Goal: Task Accomplishment & Management: Complete application form

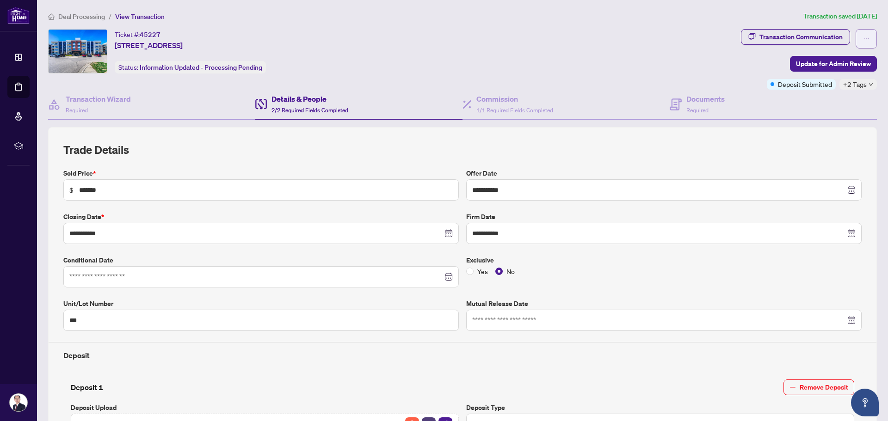
click at [862, 43] on button "button" at bounding box center [865, 38] width 21 height 19
click at [661, 86] on div "Ticket #: 45227 [STREET_ADDRESS] Status: Information Updated - Processing Pendi…" at bounding box center [392, 59] width 693 height 61
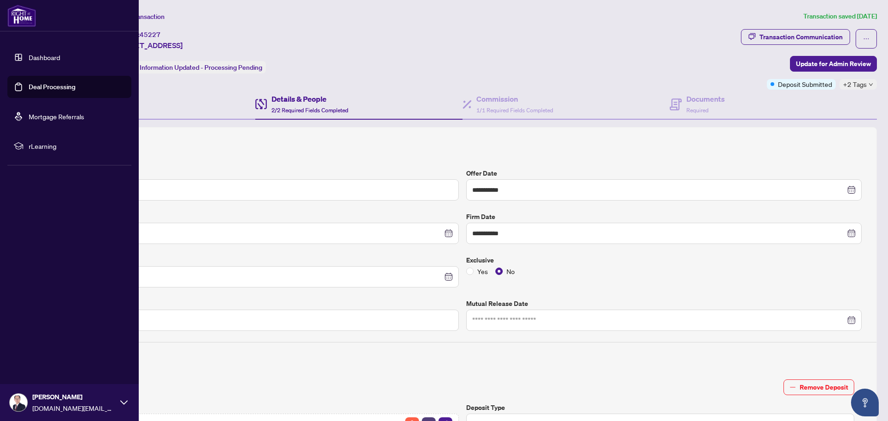
click at [37, 85] on link "Deal Processing" at bounding box center [52, 87] width 47 height 8
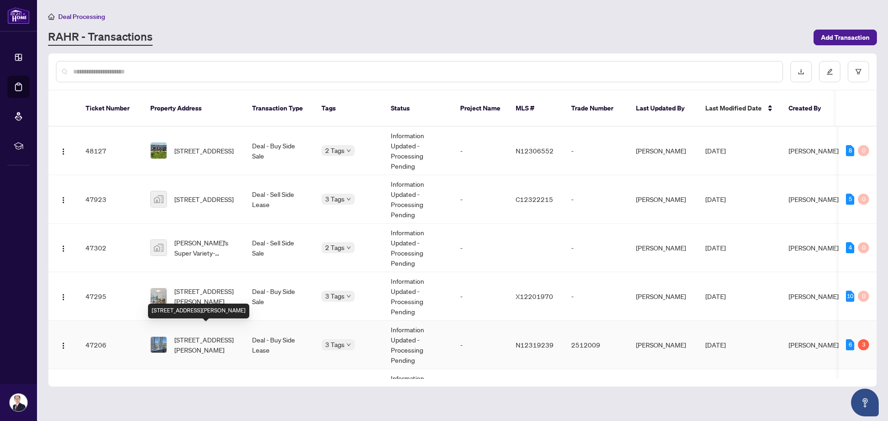
click at [234, 337] on span "[STREET_ADDRESS][PERSON_NAME]" at bounding box center [205, 345] width 63 height 20
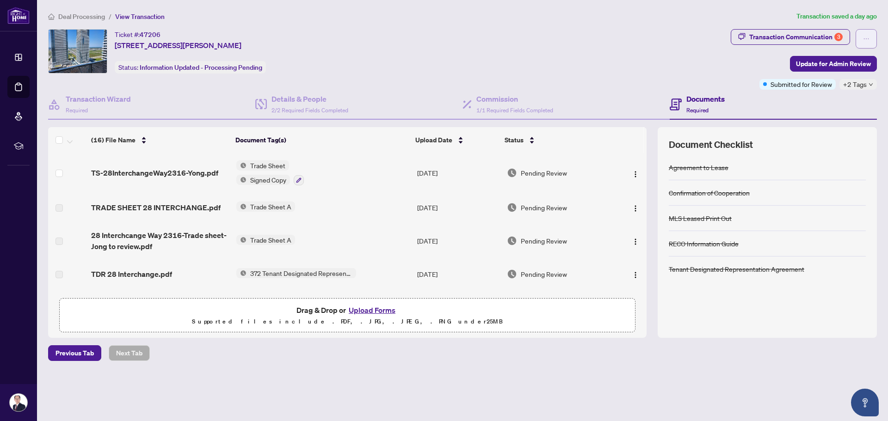
click at [864, 38] on icon "ellipsis" at bounding box center [866, 39] width 6 height 6
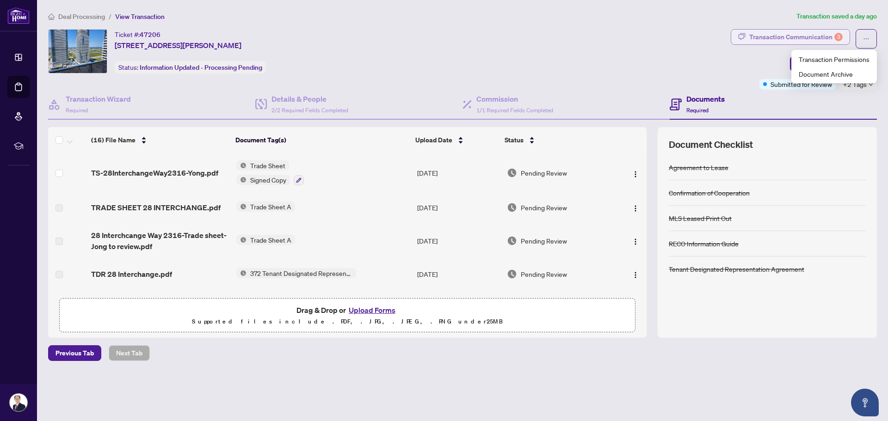
click at [818, 38] on div "Transaction Communication 3" at bounding box center [795, 37] width 93 height 15
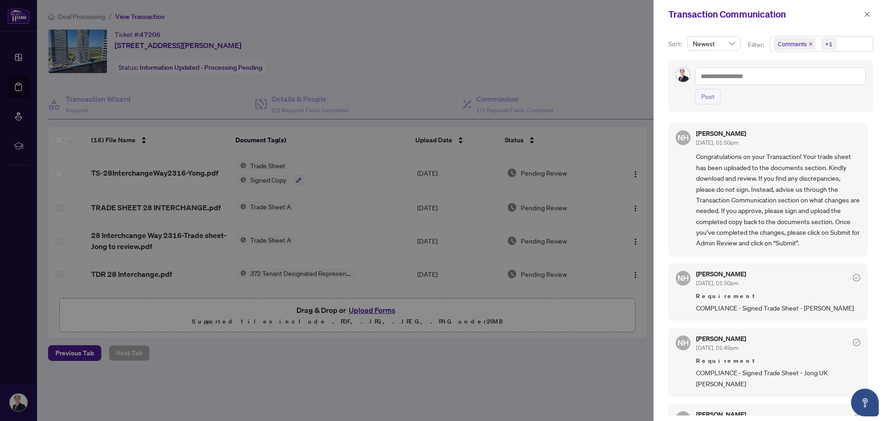
click at [786, 41] on span "Comments" at bounding box center [792, 43] width 29 height 9
click at [668, 32] on div "Sort: Newest Filter: Comments +1 Select All Comments Requirements Activity Hist…" at bounding box center [770, 225] width 234 height 393
click at [596, 71] on div at bounding box center [444, 210] width 888 height 421
click at [868, 12] on icon "close" at bounding box center [867, 14] width 6 height 6
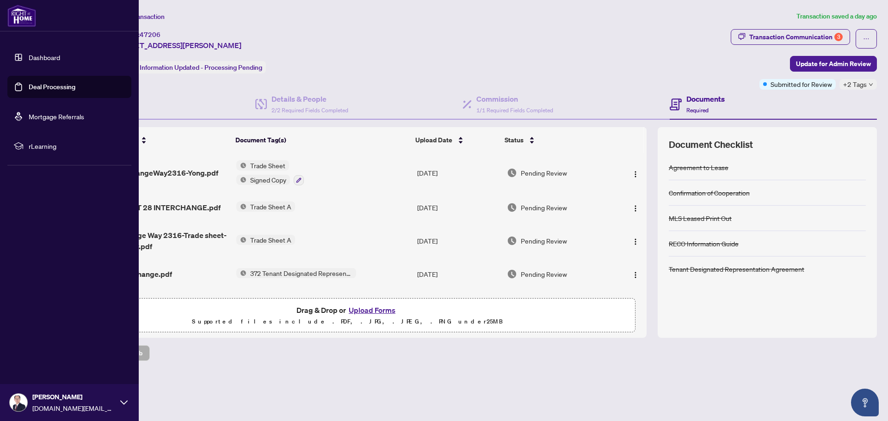
click at [30, 83] on link "Deal Processing" at bounding box center [52, 87] width 47 height 8
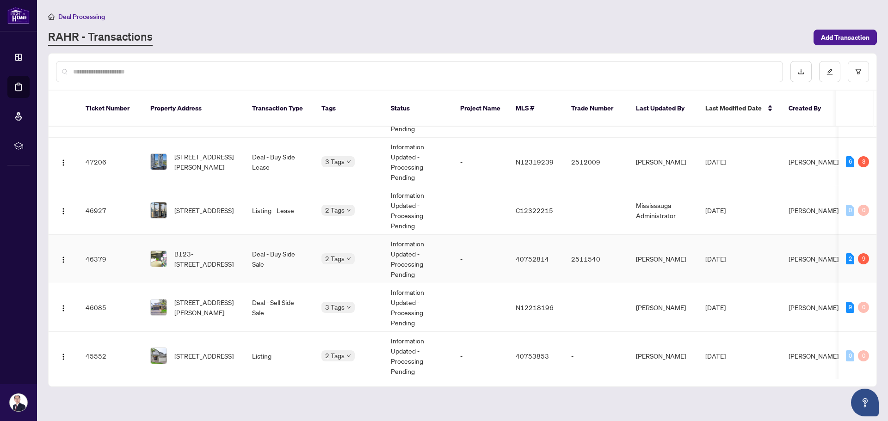
scroll to position [185, 0]
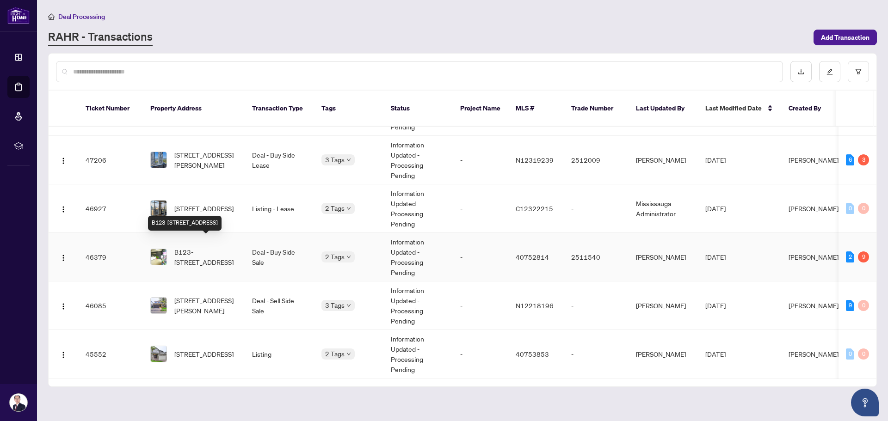
click at [211, 247] on span "B123-[STREET_ADDRESS]" at bounding box center [205, 257] width 63 height 20
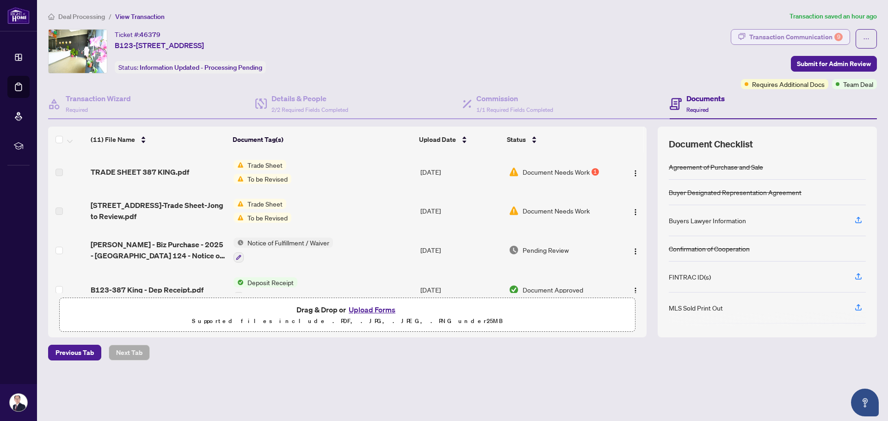
click at [791, 38] on div "Transaction Communication 9" at bounding box center [795, 37] width 93 height 15
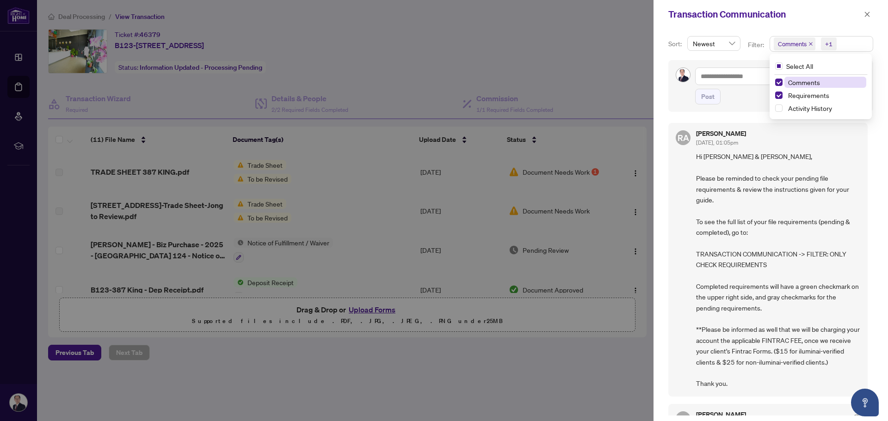
click at [800, 45] on span "Comments" at bounding box center [792, 43] width 29 height 9
click at [797, 43] on span "Comments" at bounding box center [792, 43] width 29 height 9
click at [779, 84] on span "Select Comments" at bounding box center [778, 82] width 7 height 7
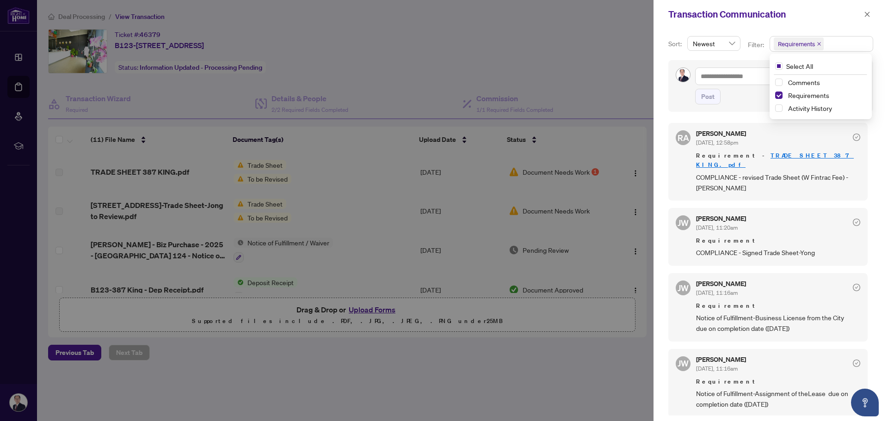
click at [664, 92] on div "Sort: Newest Filter: Requirements Select All Comments Requirements Activity His…" at bounding box center [770, 225] width 234 height 393
drag, startPoint x: 757, startPoint y: 186, endPoint x: 765, endPoint y: 185, distance: 8.0
click at [765, 185] on div "[PERSON_NAME] [DATE], 12:58pm Requirement - TRADE SHEET 387 KING.pdf COMPLIANCE…" at bounding box center [767, 162] width 199 height 78
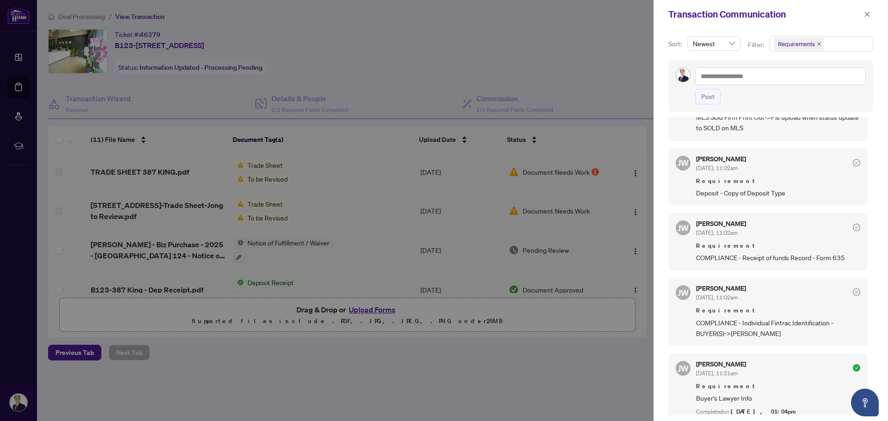
scroll to position [416, 0]
click at [453, 76] on div at bounding box center [444, 210] width 888 height 421
click at [867, 15] on icon "close" at bounding box center [867, 14] width 5 height 5
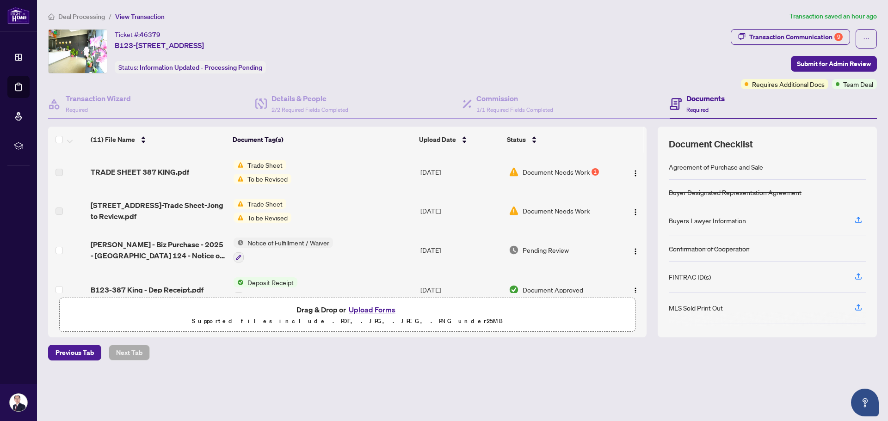
click at [569, 168] on span "Document Needs Work" at bounding box center [555, 172] width 67 height 10
click at [274, 176] on span "To be Revised" at bounding box center [268, 179] width 48 height 10
click at [483, 102] on h4 "Commission" at bounding box center [514, 98] width 77 height 11
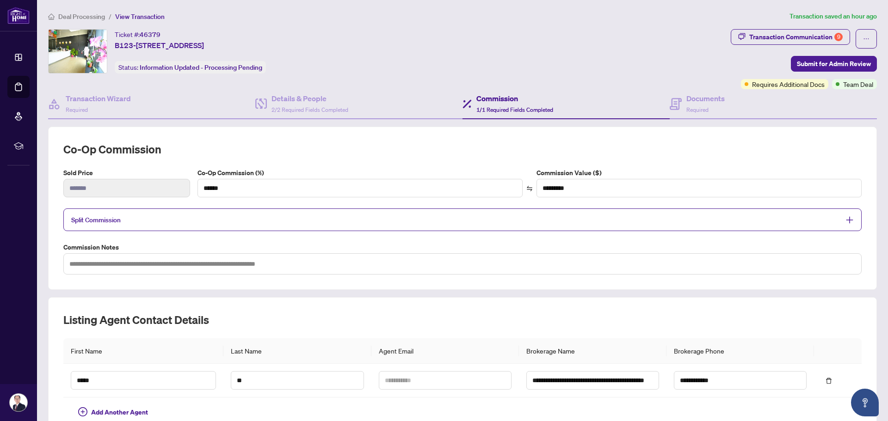
click at [461, 223] on span "Split Commission" at bounding box center [455, 220] width 768 height 11
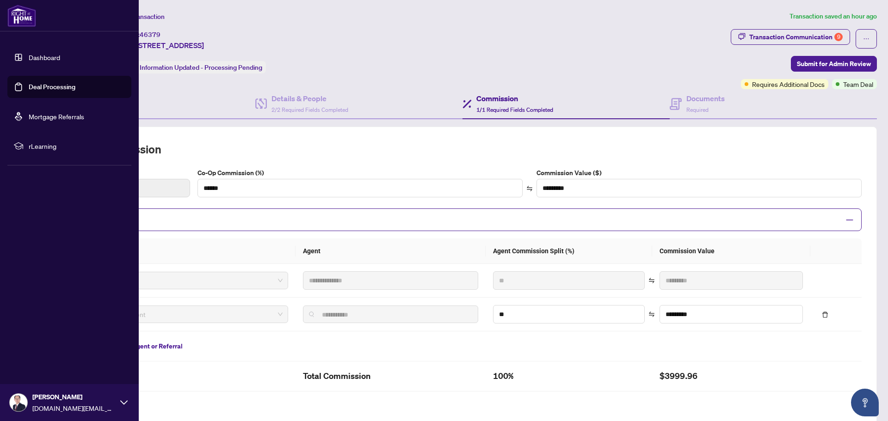
click at [50, 84] on link "Deal Processing" at bounding box center [52, 87] width 47 height 8
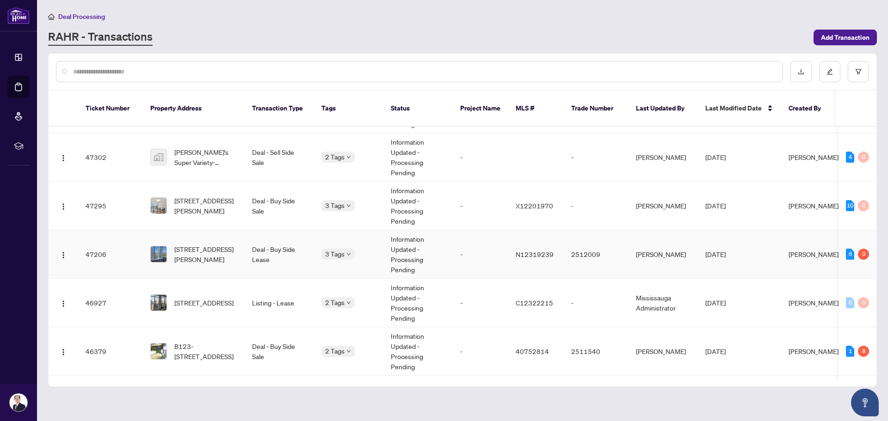
scroll to position [92, 0]
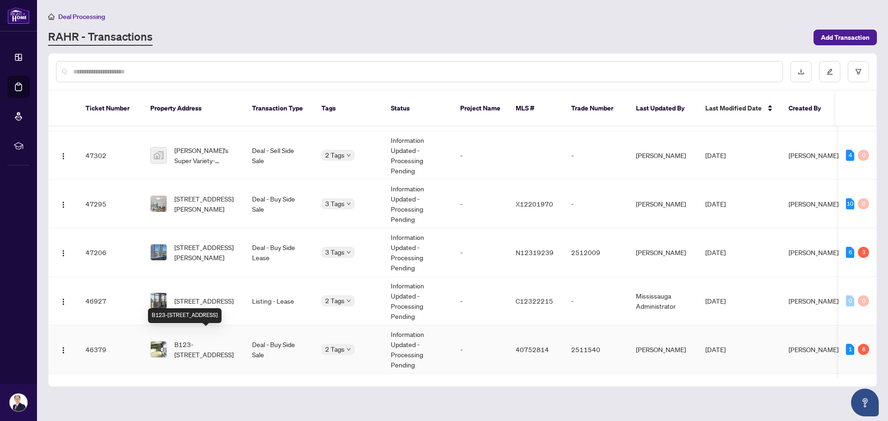
click at [213, 339] on span "B123-[STREET_ADDRESS]" at bounding box center [205, 349] width 63 height 20
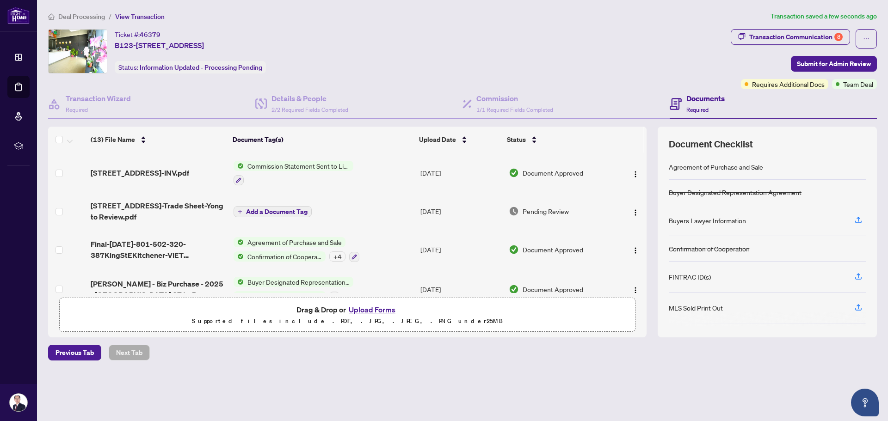
scroll to position [277, 0]
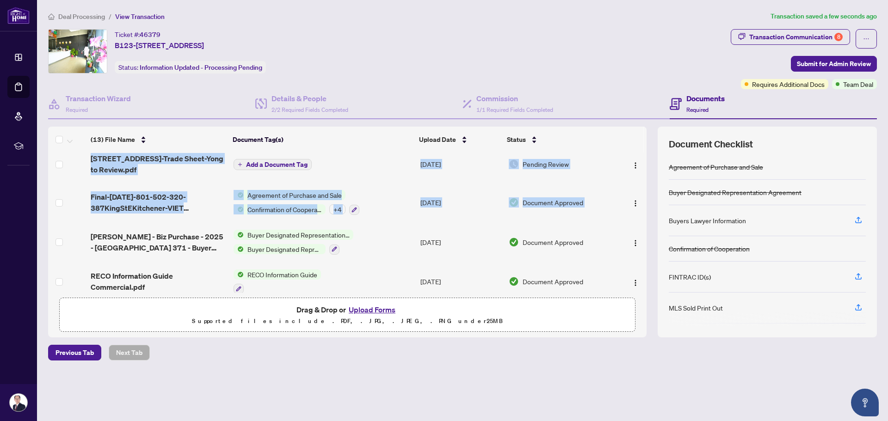
drag, startPoint x: 643, startPoint y: 183, endPoint x: 644, endPoint y: 222, distance: 39.8
click at [644, 219] on div "fintrac-identification-record-[PERSON_NAME]-20250812-111538.pdf Add a Document …" at bounding box center [347, 223] width 598 height 141
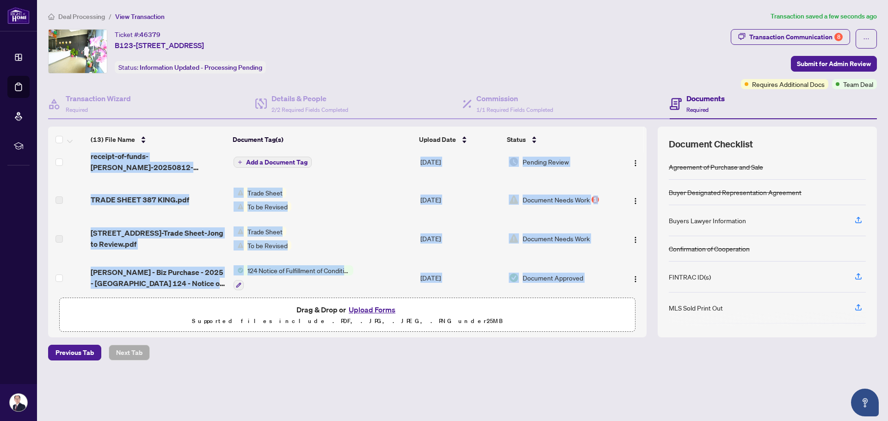
scroll to position [0, 0]
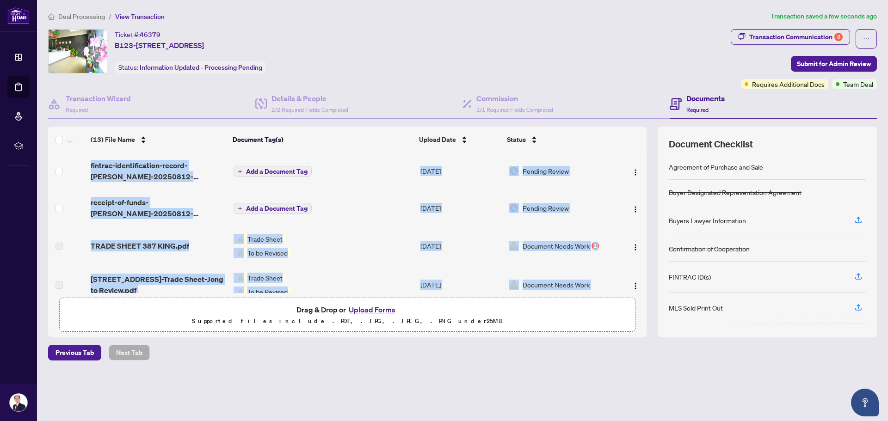
click at [267, 209] on span "Add a Document Tag" at bounding box center [276, 208] width 61 height 6
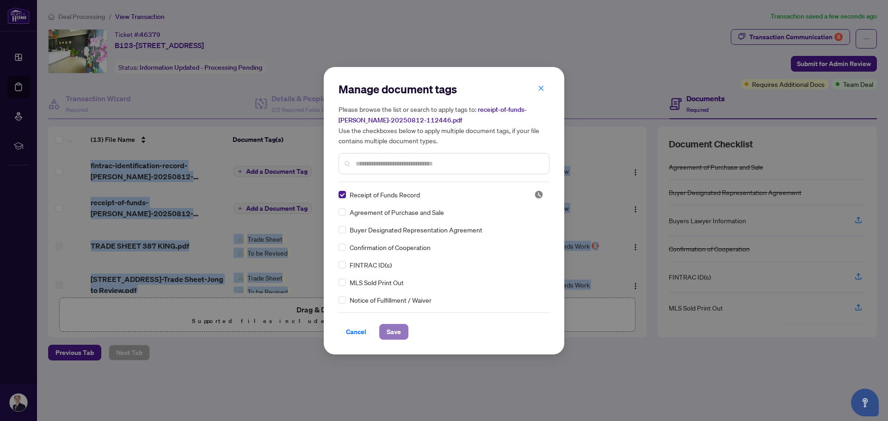
click at [395, 334] on span "Save" at bounding box center [393, 332] width 14 height 15
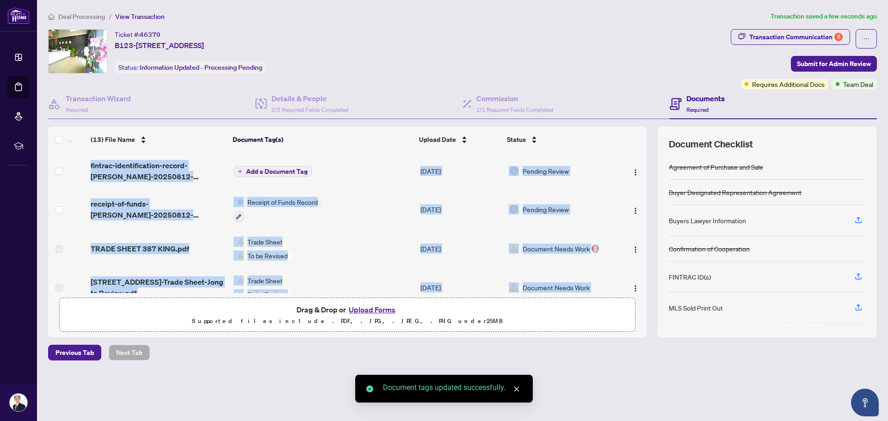
click at [264, 171] on span "Add a Document Tag" at bounding box center [276, 171] width 61 height 6
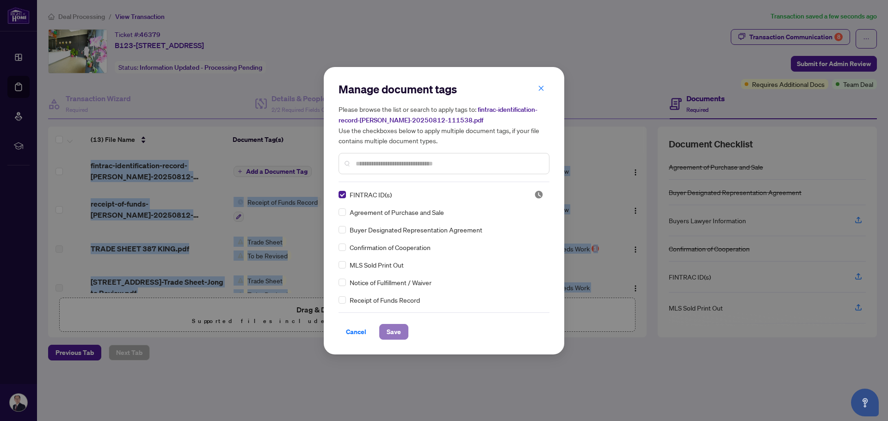
click at [394, 332] on span "Save" at bounding box center [393, 332] width 14 height 15
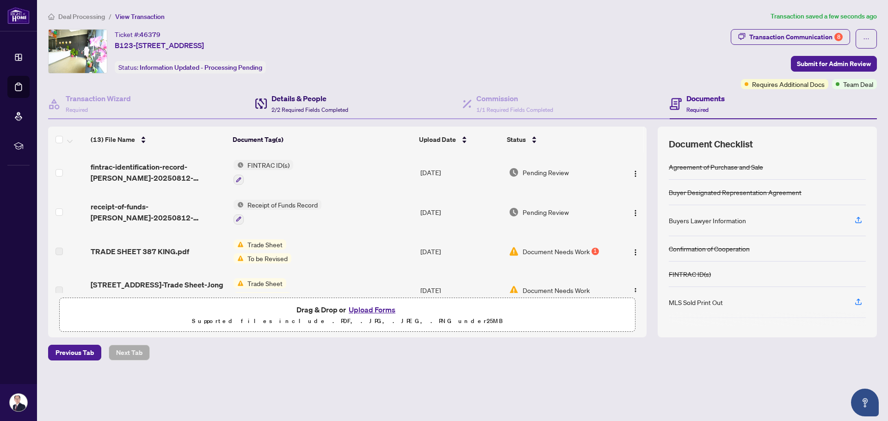
click at [301, 103] on h4 "Details & People" at bounding box center [309, 98] width 77 height 11
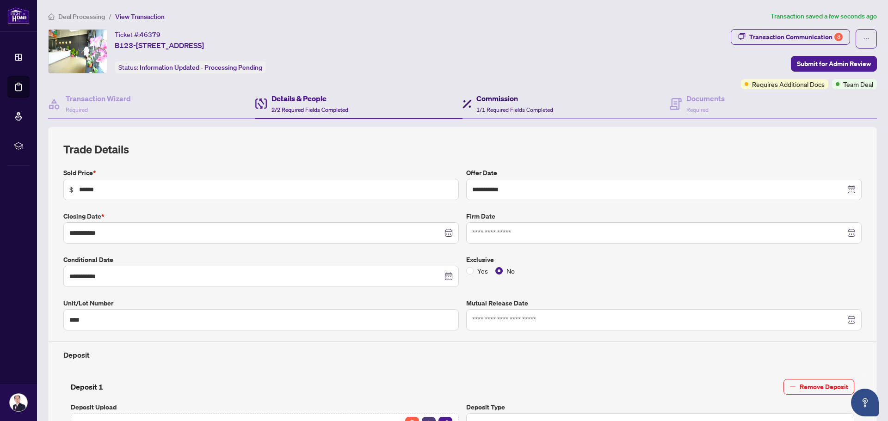
click at [487, 107] on span "1/1 Required Fields Completed" at bounding box center [514, 109] width 77 height 7
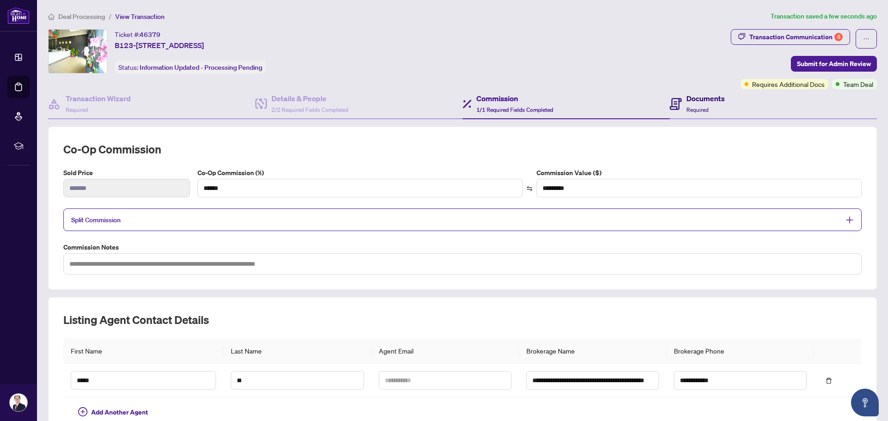
click at [686, 105] on div "Documents Required" at bounding box center [705, 104] width 38 height 22
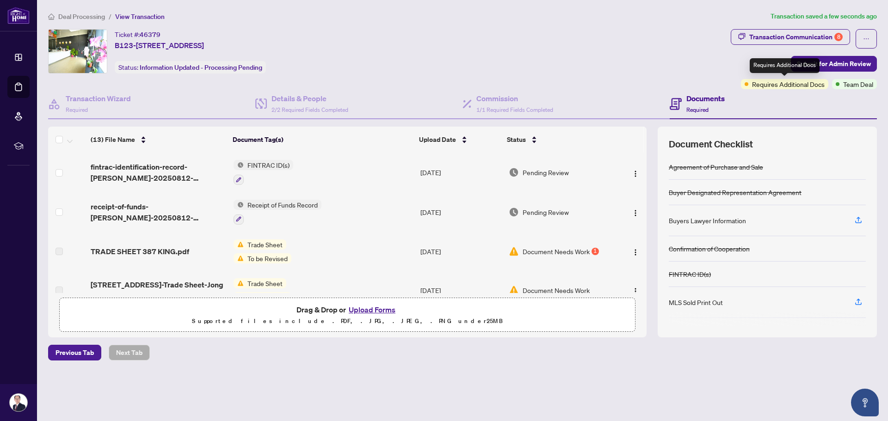
click at [773, 86] on span "Requires Additional Docs" at bounding box center [788, 84] width 73 height 10
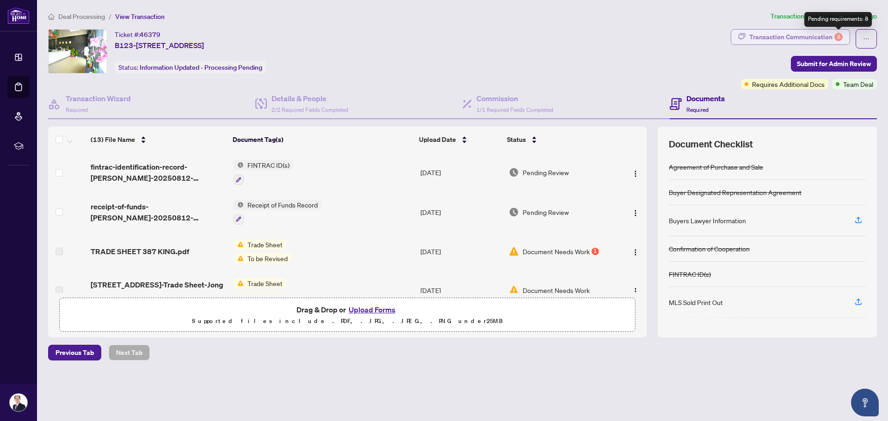
click at [838, 35] on div "8" at bounding box center [838, 37] width 8 height 8
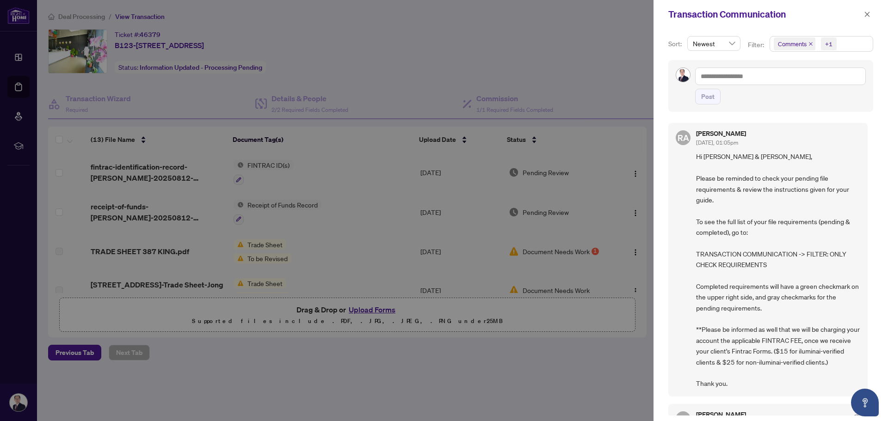
click at [608, 54] on div at bounding box center [444, 210] width 888 height 421
click at [334, 174] on div at bounding box center [444, 210] width 888 height 421
click at [865, 16] on icon "close" at bounding box center [867, 14] width 6 height 6
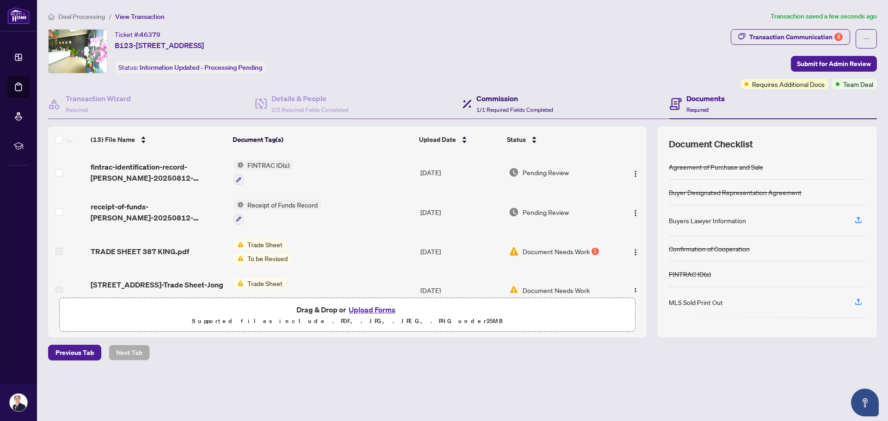
click at [501, 107] on span "1/1 Required Fields Completed" at bounding box center [514, 109] width 77 height 7
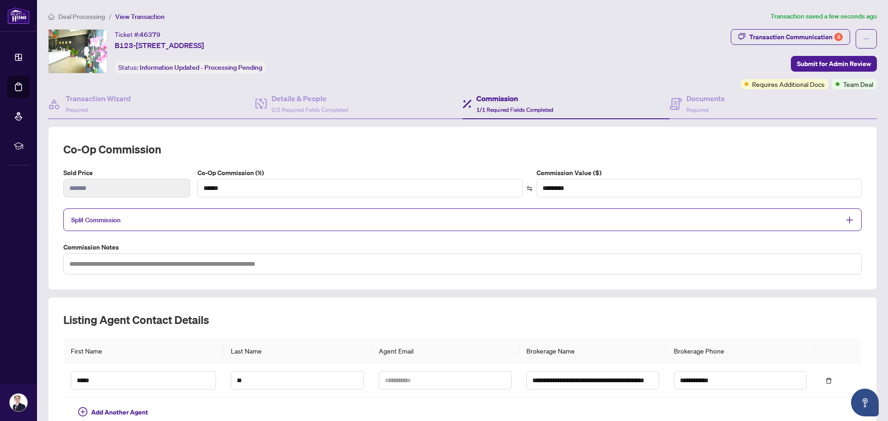
click at [460, 221] on span "Split Commission" at bounding box center [455, 220] width 768 height 11
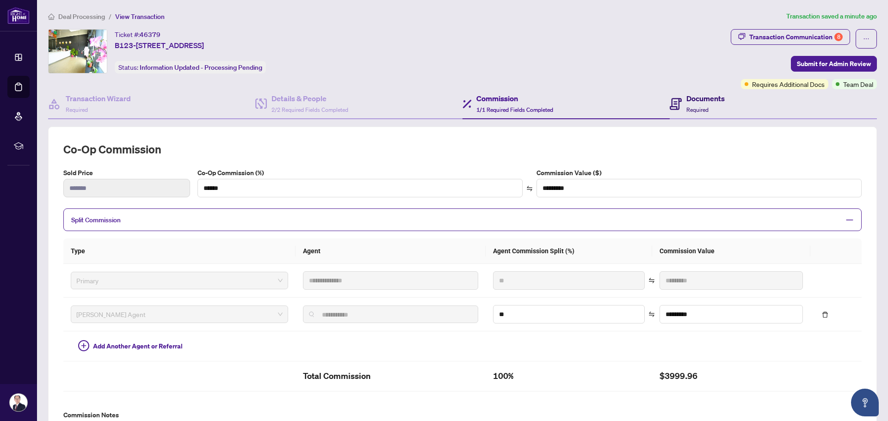
click at [699, 106] on span "Required" at bounding box center [697, 109] width 22 height 7
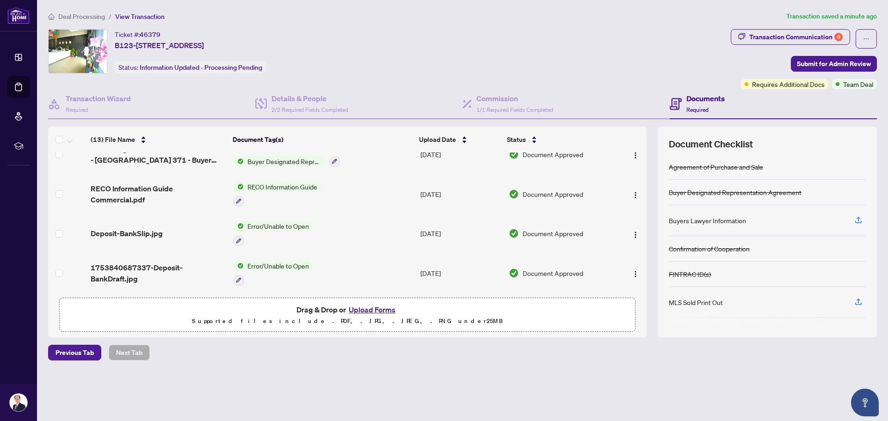
scroll to position [372, 0]
click at [816, 63] on span "Submit for Admin Review" at bounding box center [834, 63] width 74 height 15
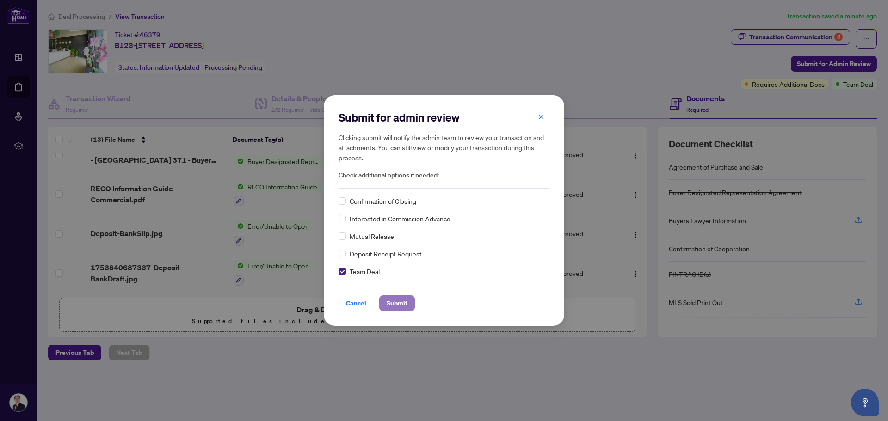
click at [394, 302] on span "Submit" at bounding box center [396, 303] width 21 height 15
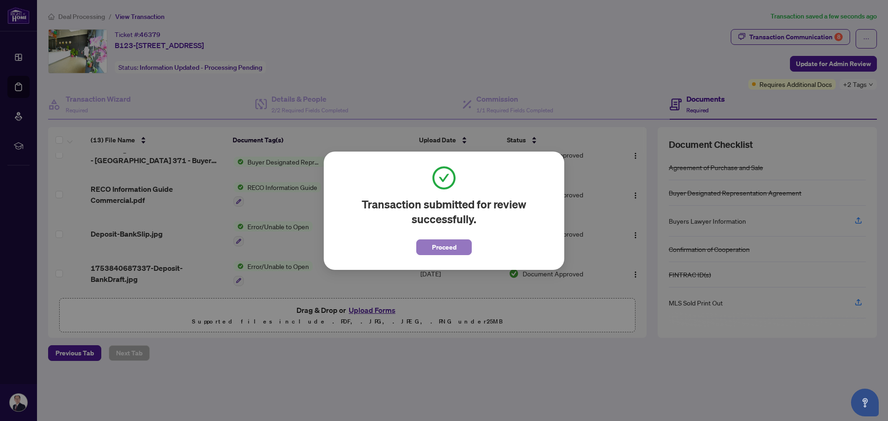
click at [434, 251] on span "Proceed" at bounding box center [444, 247] width 25 height 15
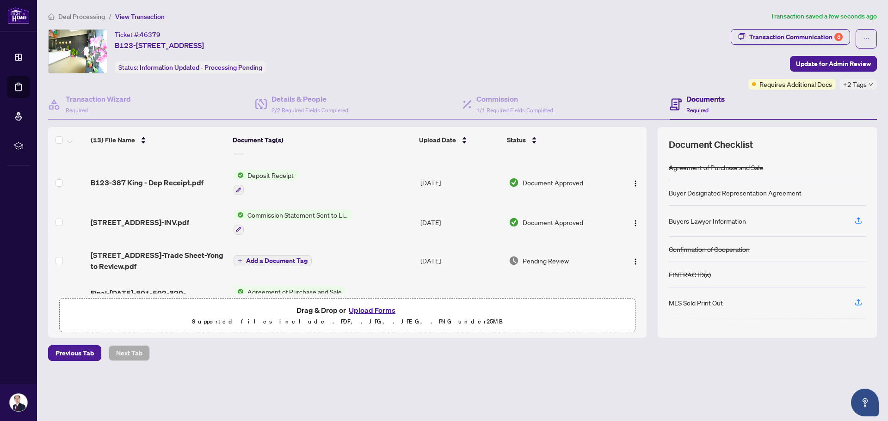
scroll to position [94, 0]
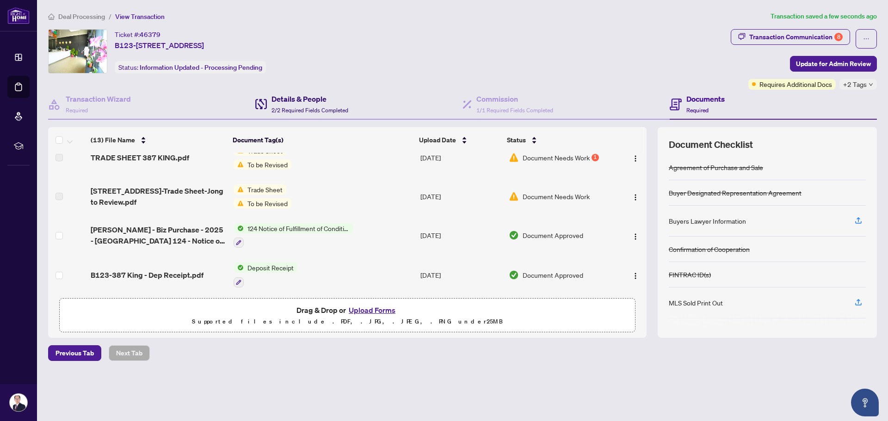
click at [308, 108] on span "2/2 Required Fields Completed" at bounding box center [309, 110] width 77 height 7
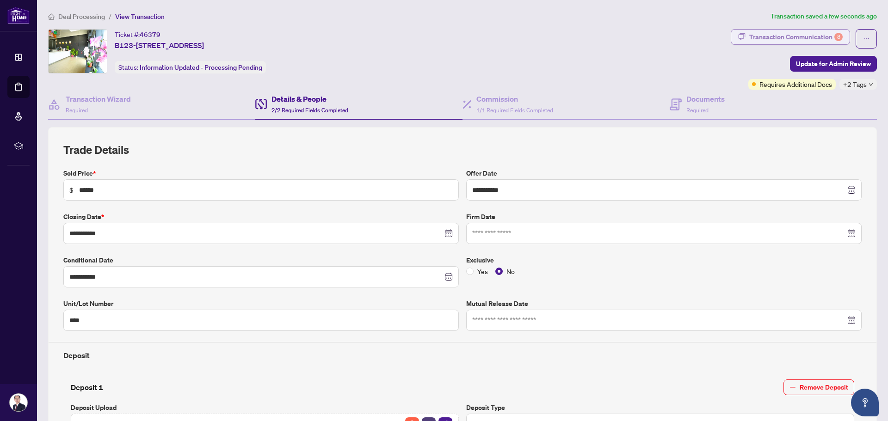
click at [761, 37] on div "Transaction Communication 8" at bounding box center [795, 37] width 93 height 15
type textarea "**********"
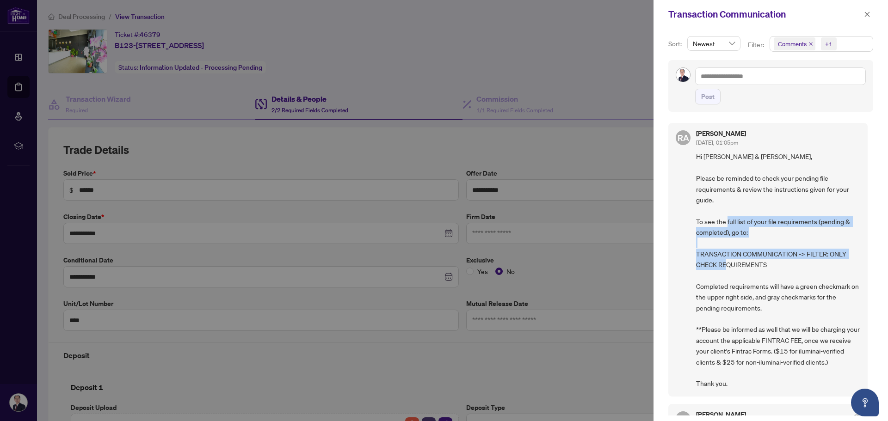
drag, startPoint x: 746, startPoint y: 219, endPoint x: 787, endPoint y: 269, distance: 64.8
click at [787, 269] on span "Hi [PERSON_NAME] & [PERSON_NAME], Please be reminded to check your pending file…" at bounding box center [778, 270] width 164 height 238
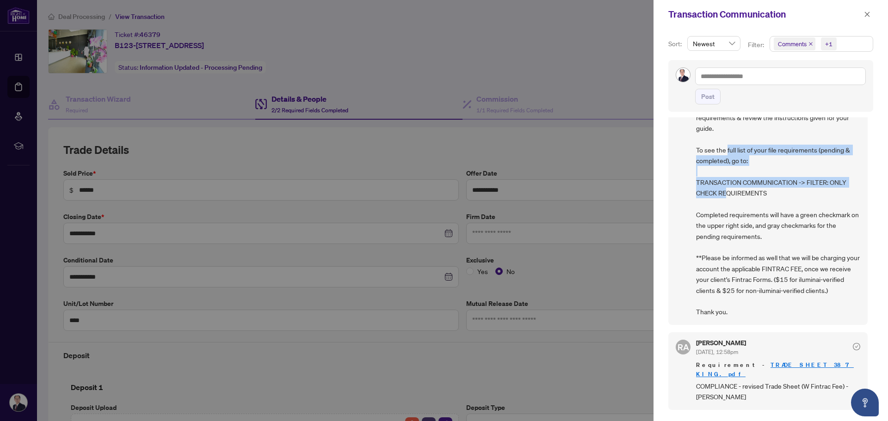
scroll to position [92, 0]
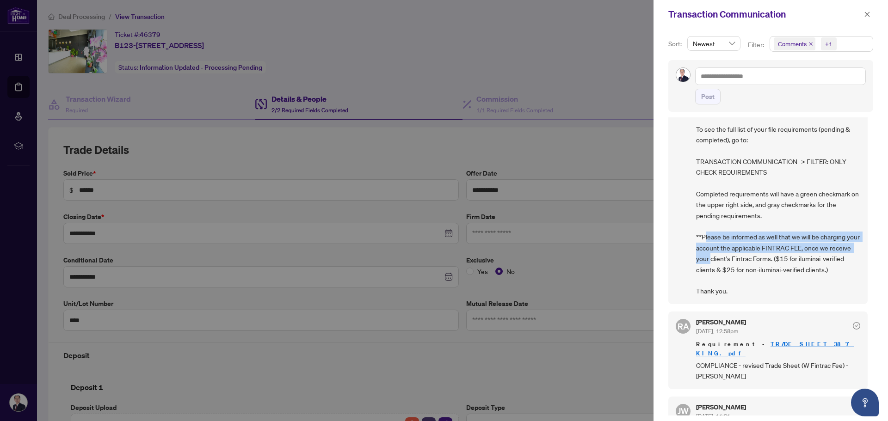
drag, startPoint x: 733, startPoint y: 233, endPoint x: 758, endPoint y: 261, distance: 37.0
click at [758, 261] on span "Hi [PERSON_NAME] & [PERSON_NAME], Please be reminded to check your pending file…" at bounding box center [778, 178] width 164 height 238
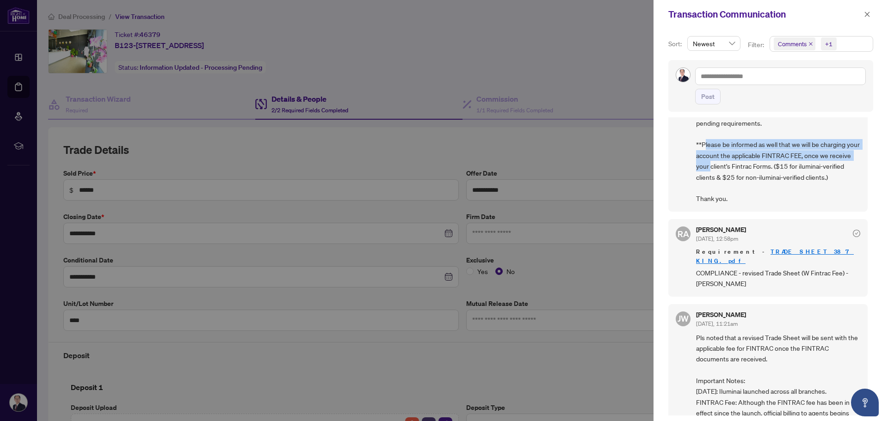
scroll to position [231, 0]
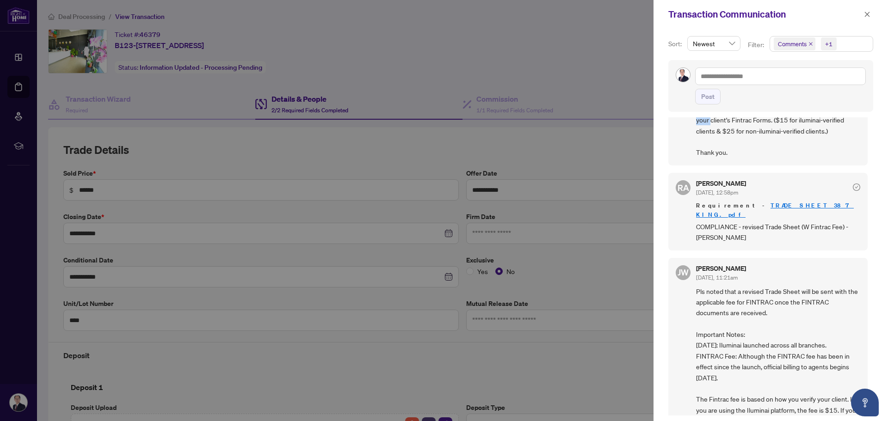
click at [766, 205] on link "TRADE SHEET 387 KING.pdf" at bounding box center [775, 210] width 158 height 17
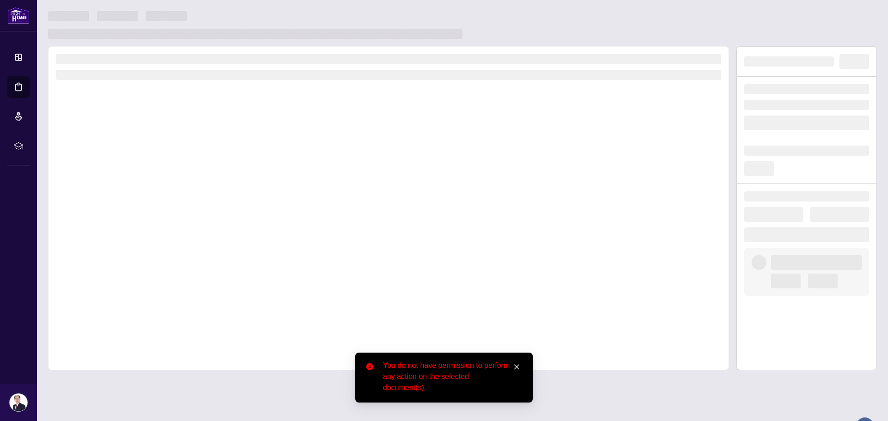
click at [515, 368] on icon "close" at bounding box center [516, 367] width 6 height 6
